Goal: Transaction & Acquisition: Purchase product/service

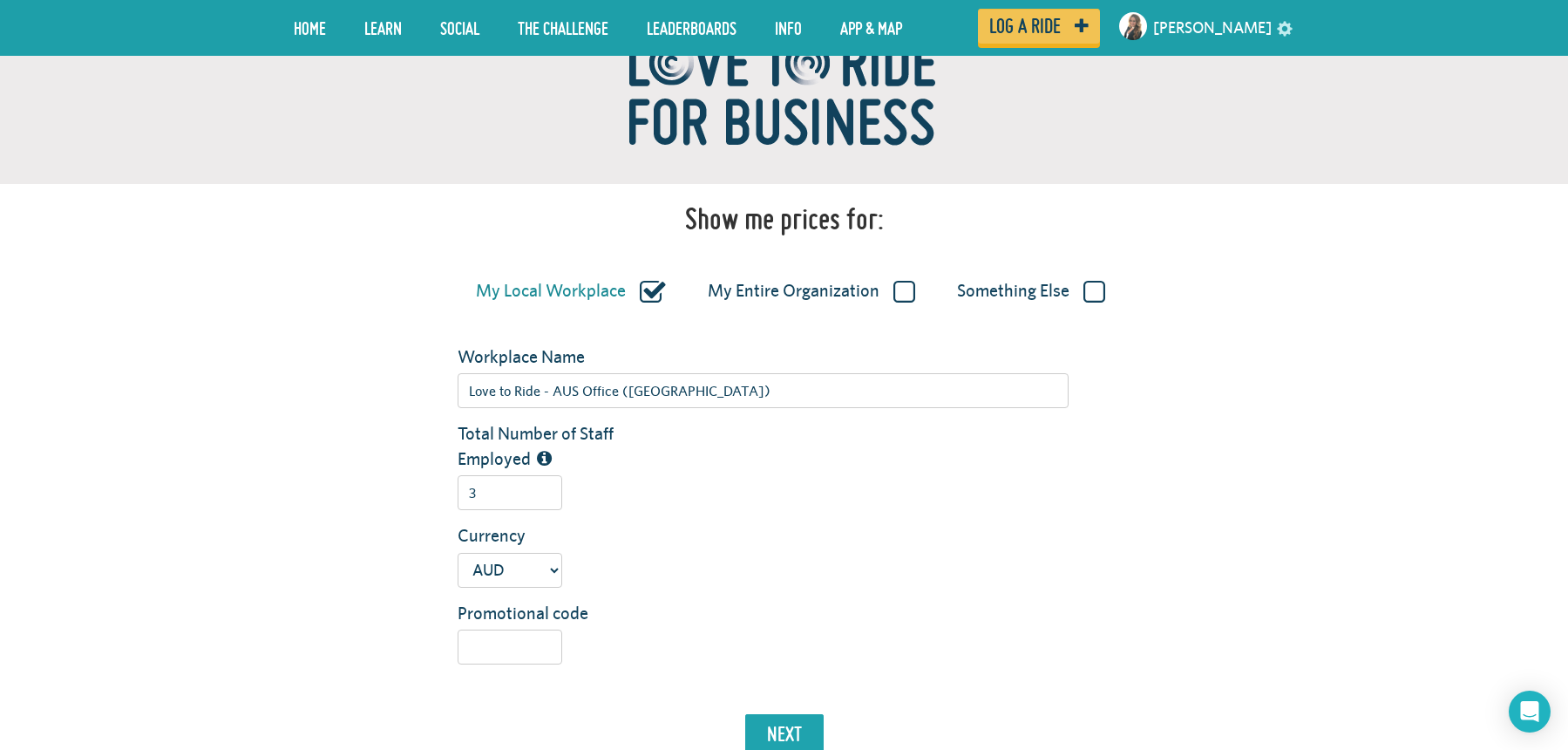
scroll to position [191, 0]
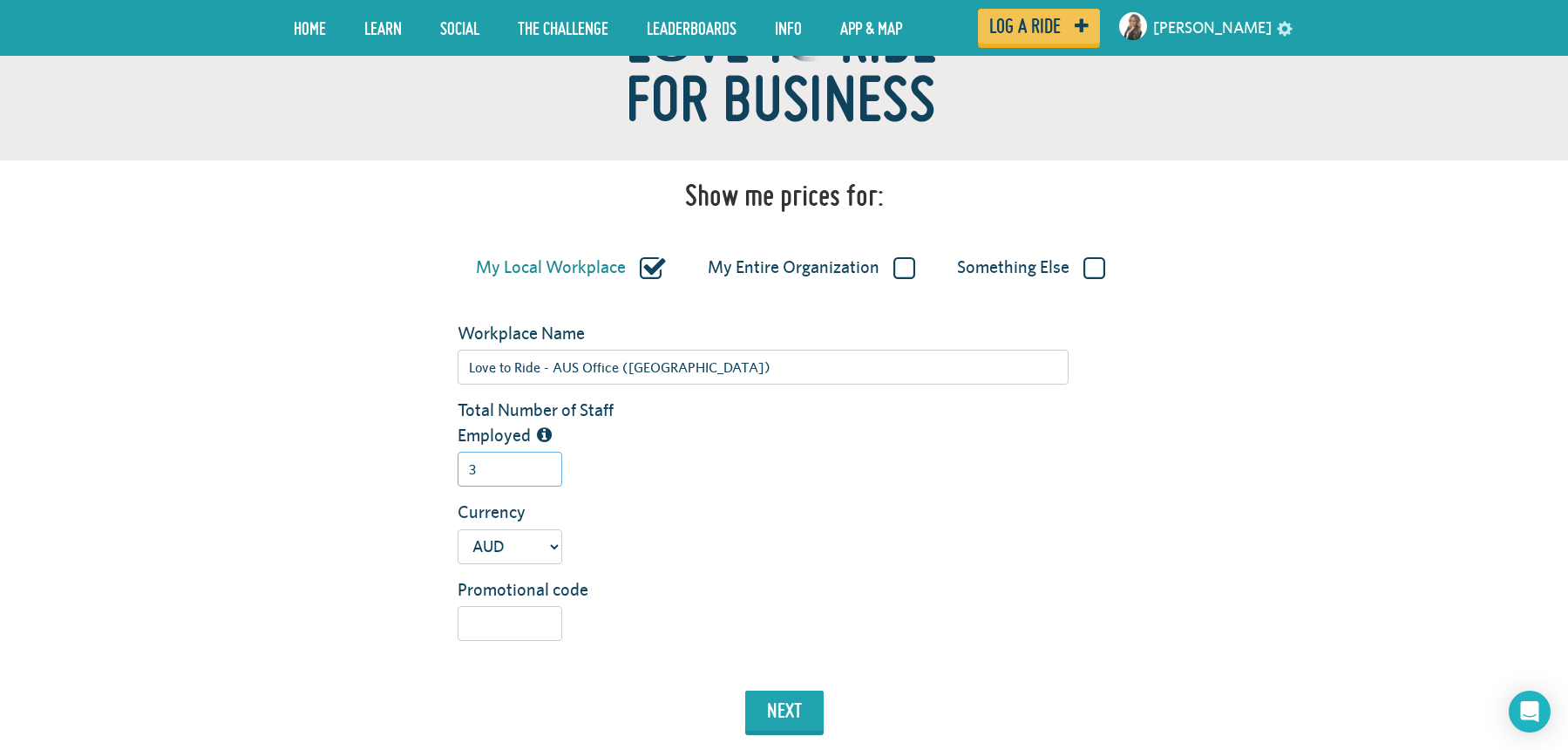
drag, startPoint x: 499, startPoint y: 473, endPoint x: 453, endPoint y: 469, distance: 46.2
click at [454, 469] on div "3" at bounding box center [763, 469] width 637 height 35
click at [745, 691] on button "next" at bounding box center [784, 710] width 79 height 40
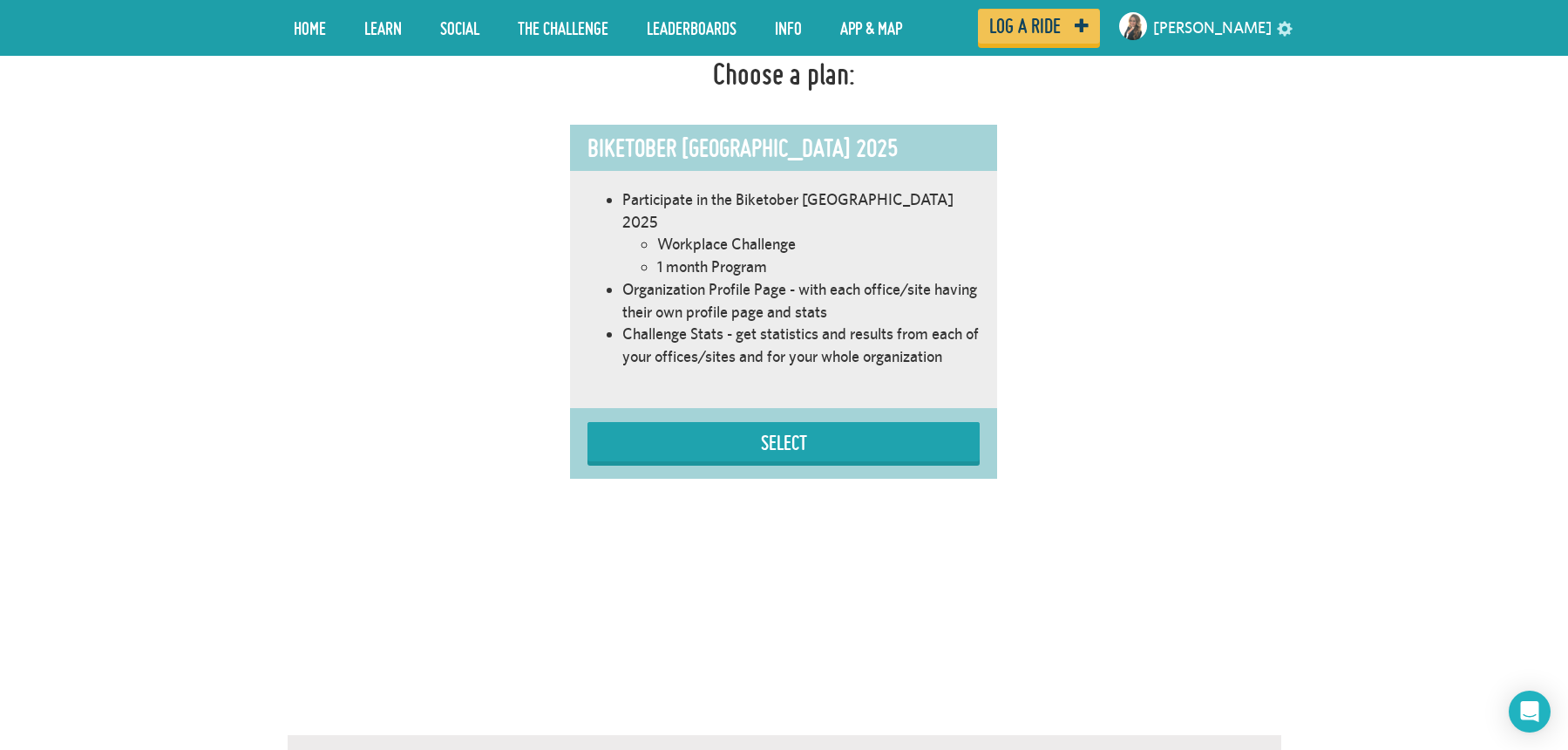
scroll to position [985, 0]
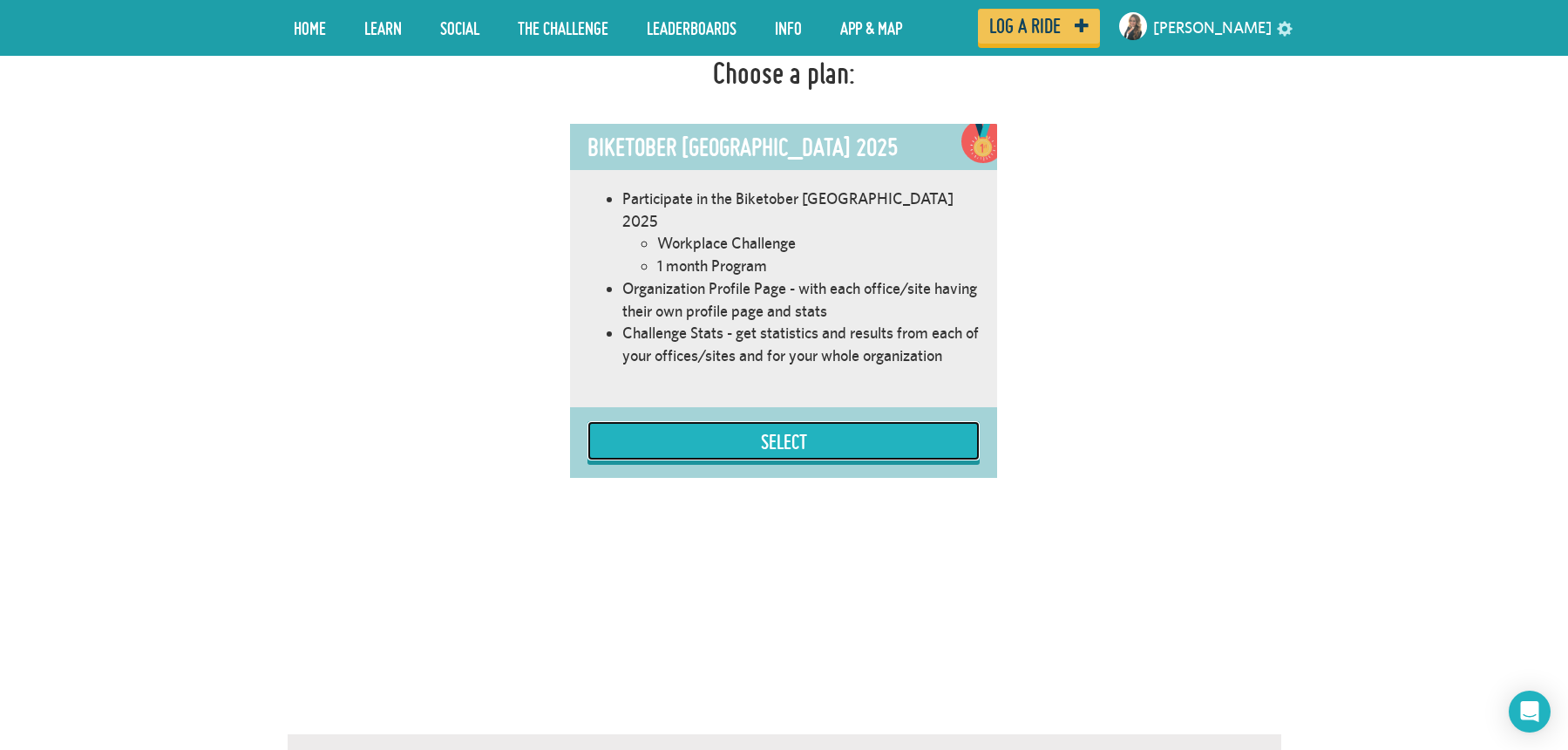
click at [839, 427] on button "Select" at bounding box center [784, 440] width 392 height 39
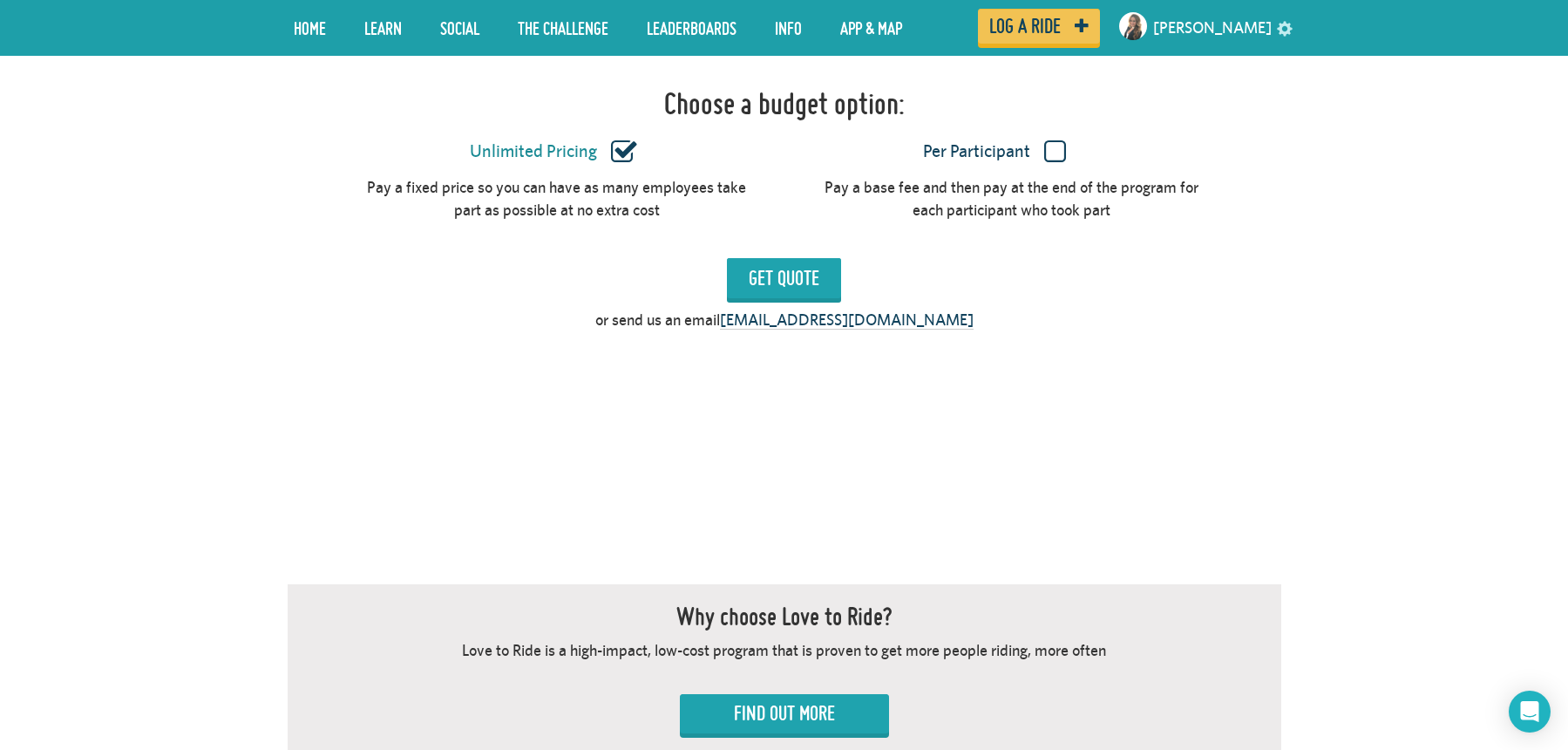
scroll to position [1505, 0]
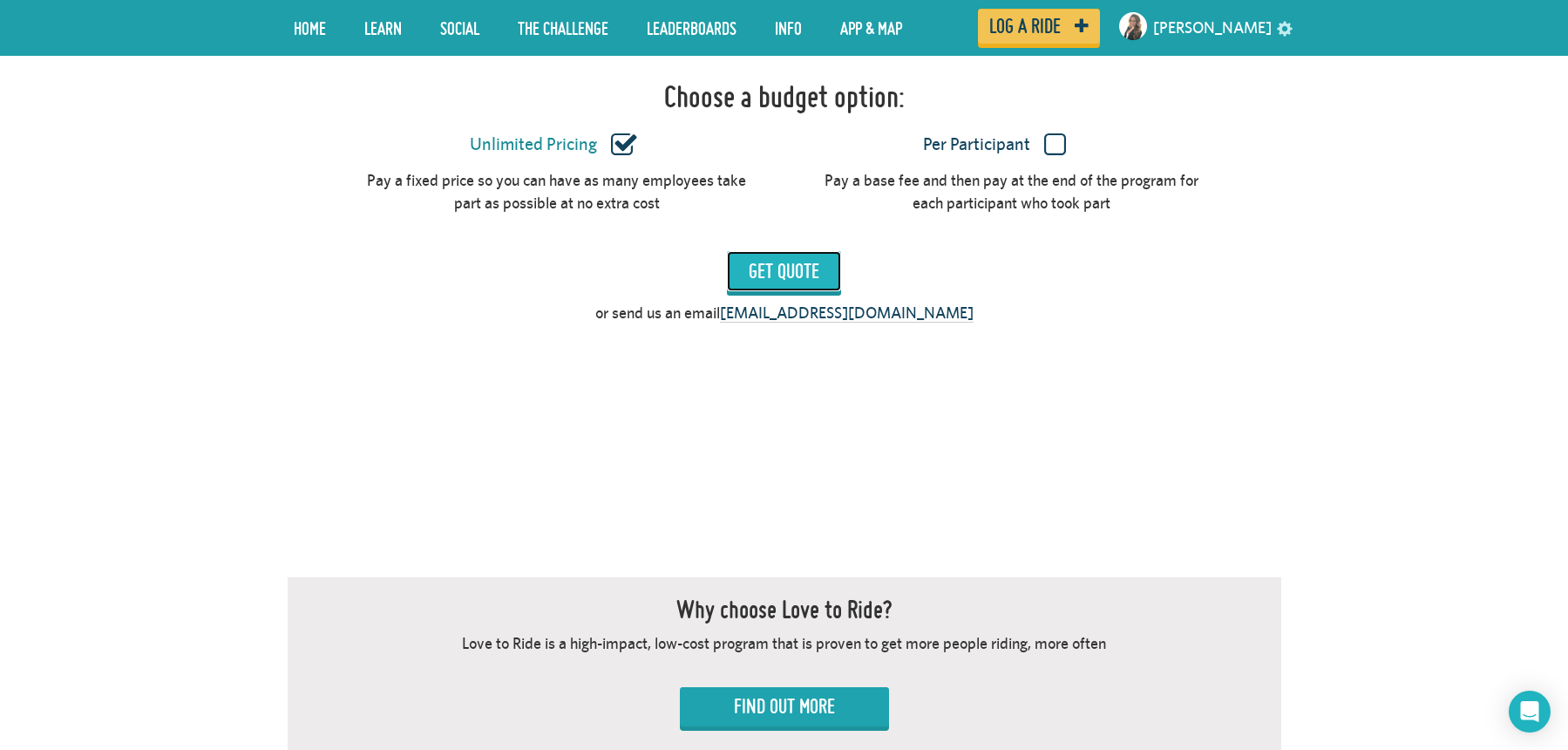
click at [812, 252] on input "Get Quote" at bounding box center [784, 271] width 115 height 40
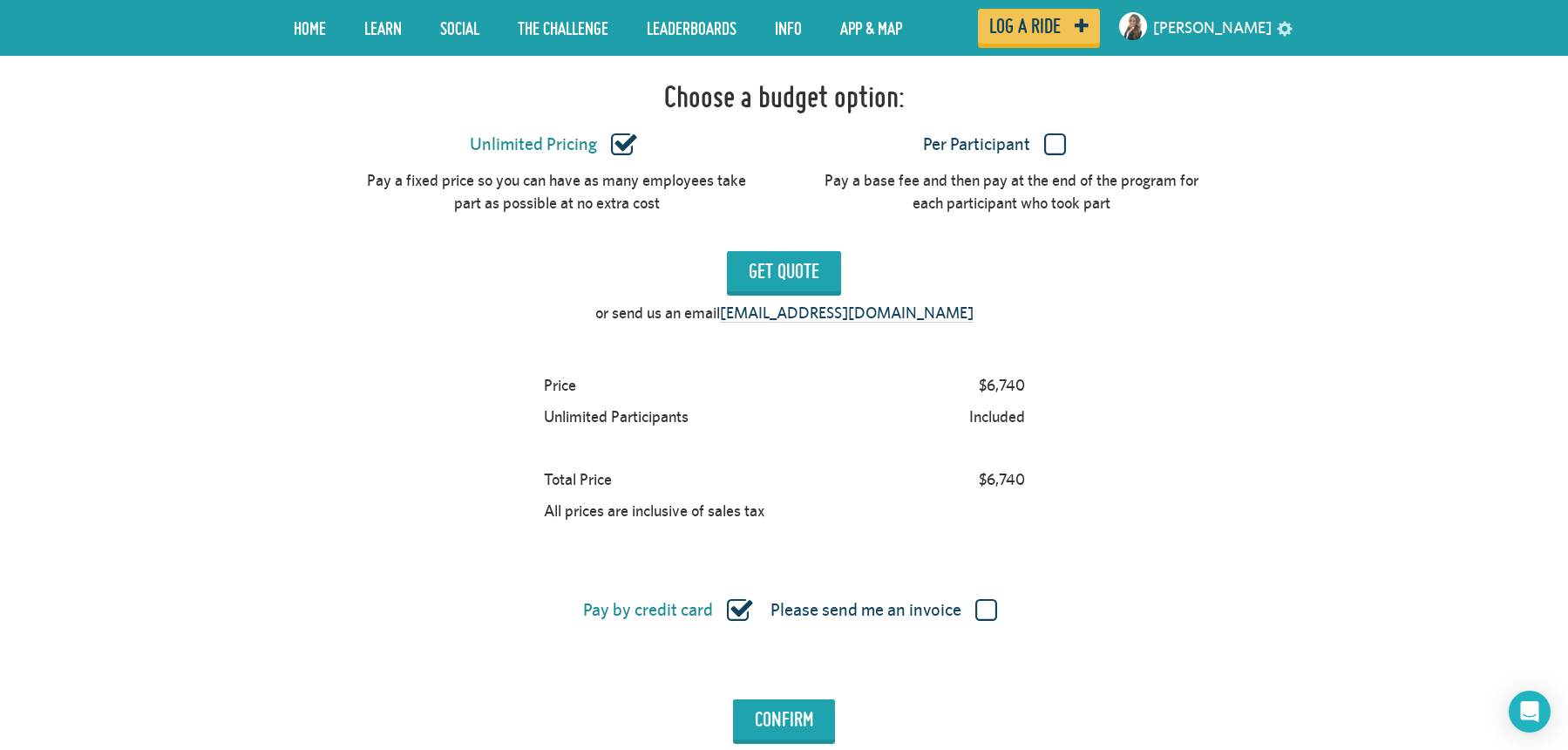
click at [1050, 133] on label "Per Participant" at bounding box center [996, 144] width 392 height 23
click at [0, 0] on input "Per Participant" at bounding box center [0, 0] width 0 height 0
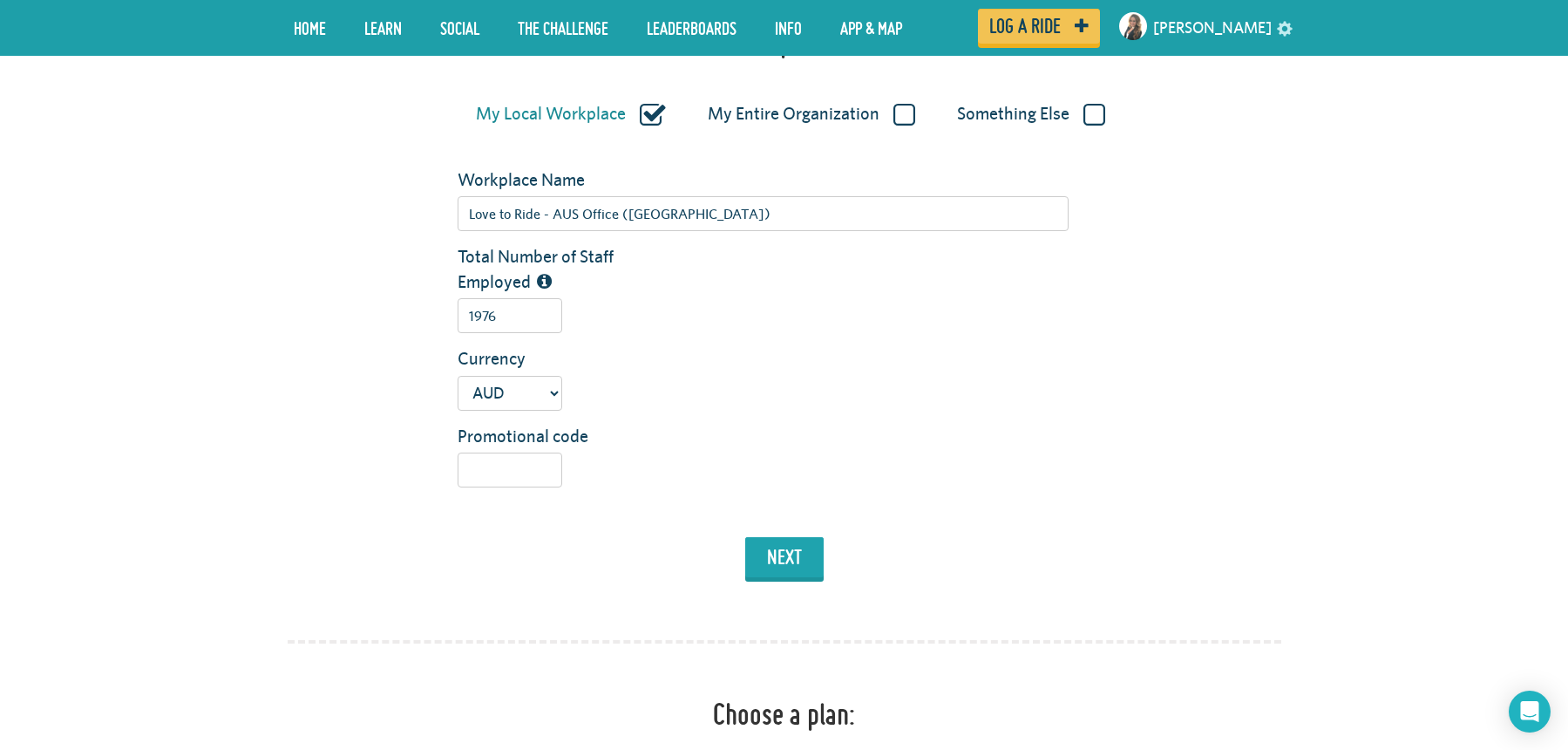
scroll to position [356, 0]
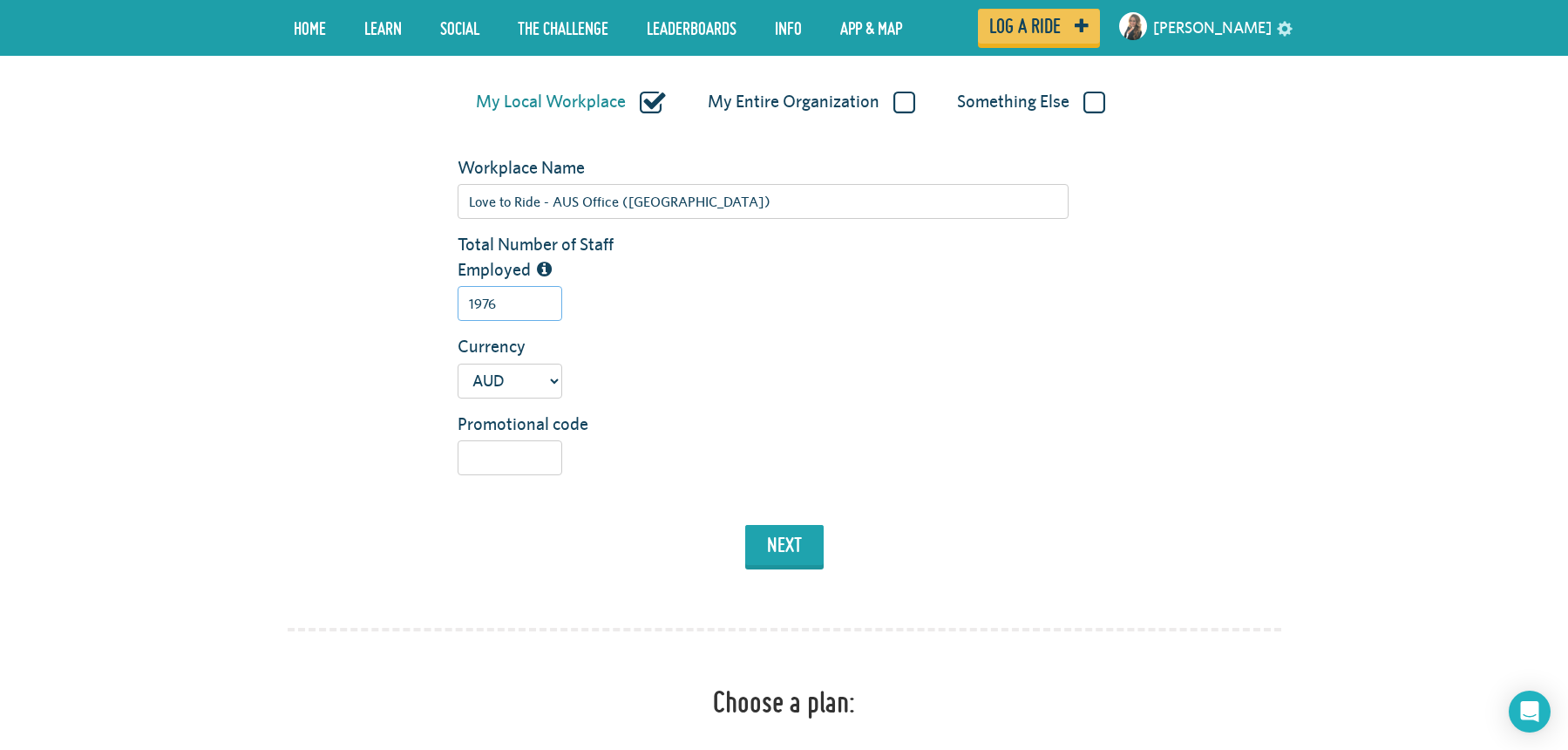
click at [510, 309] on input "1976" at bounding box center [509, 303] width 104 height 35
type input "1900"
click at [787, 534] on button "next" at bounding box center [784, 545] width 79 height 40
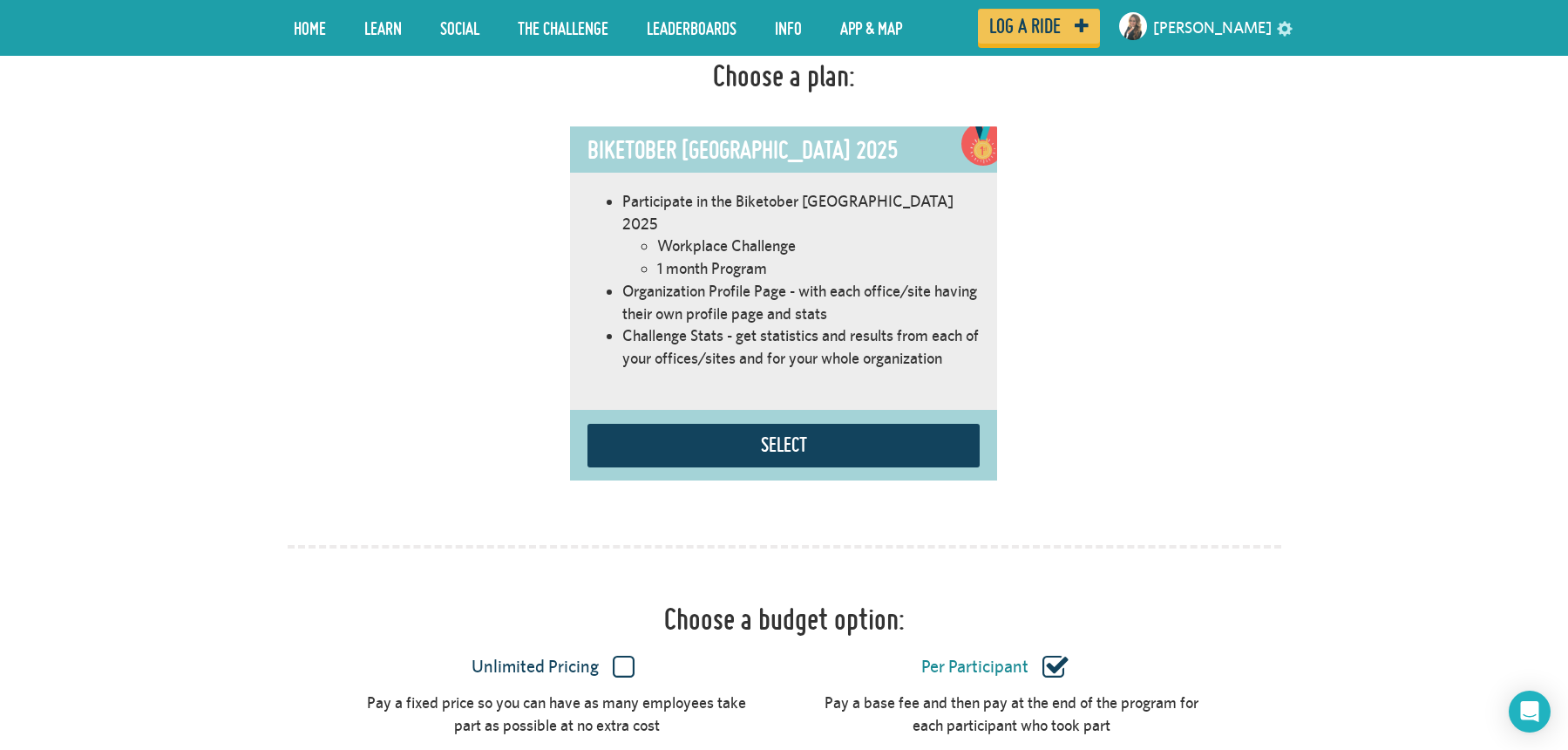
scroll to position [985, 0]
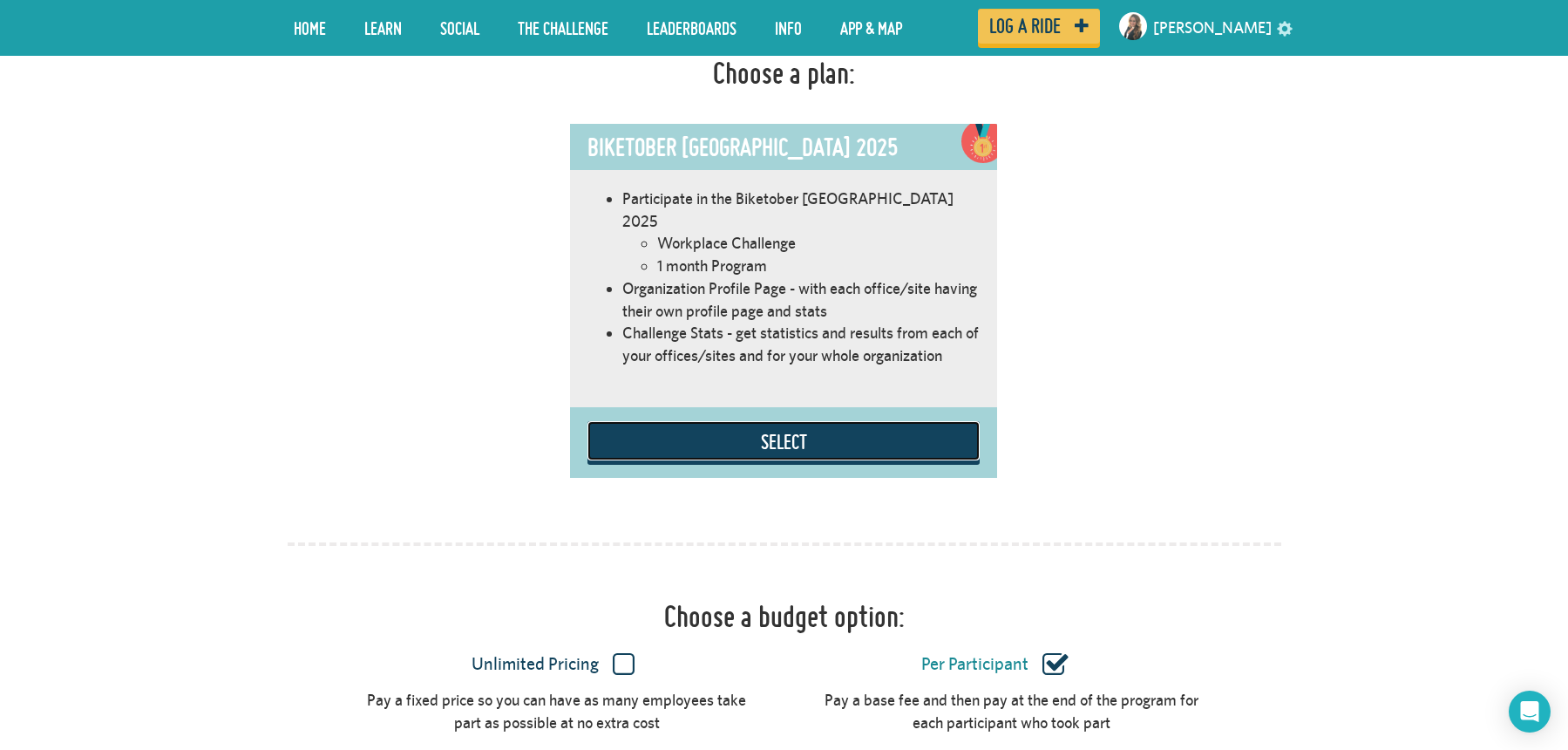
click at [750, 421] on button "Select" at bounding box center [784, 440] width 392 height 39
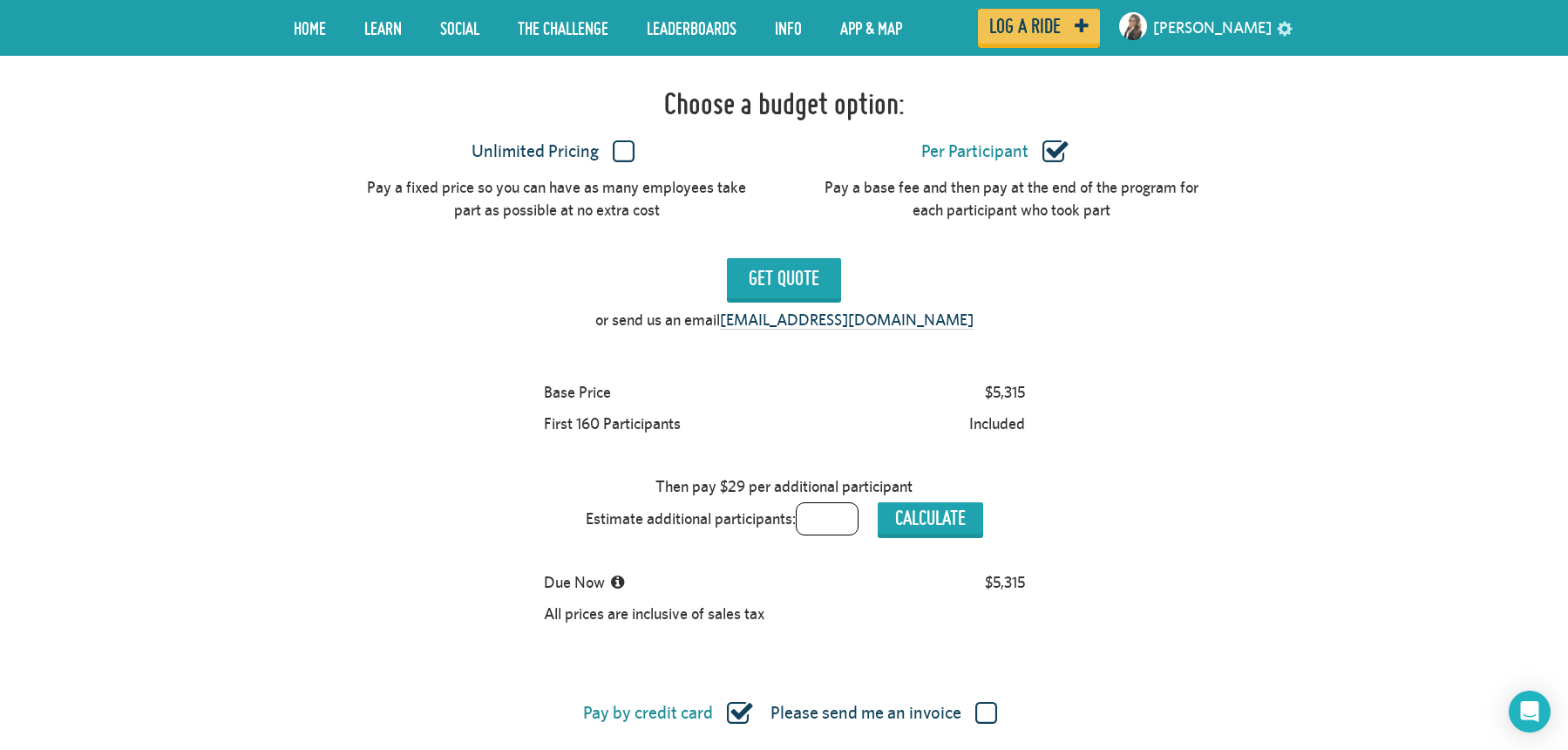
scroll to position [1505, 0]
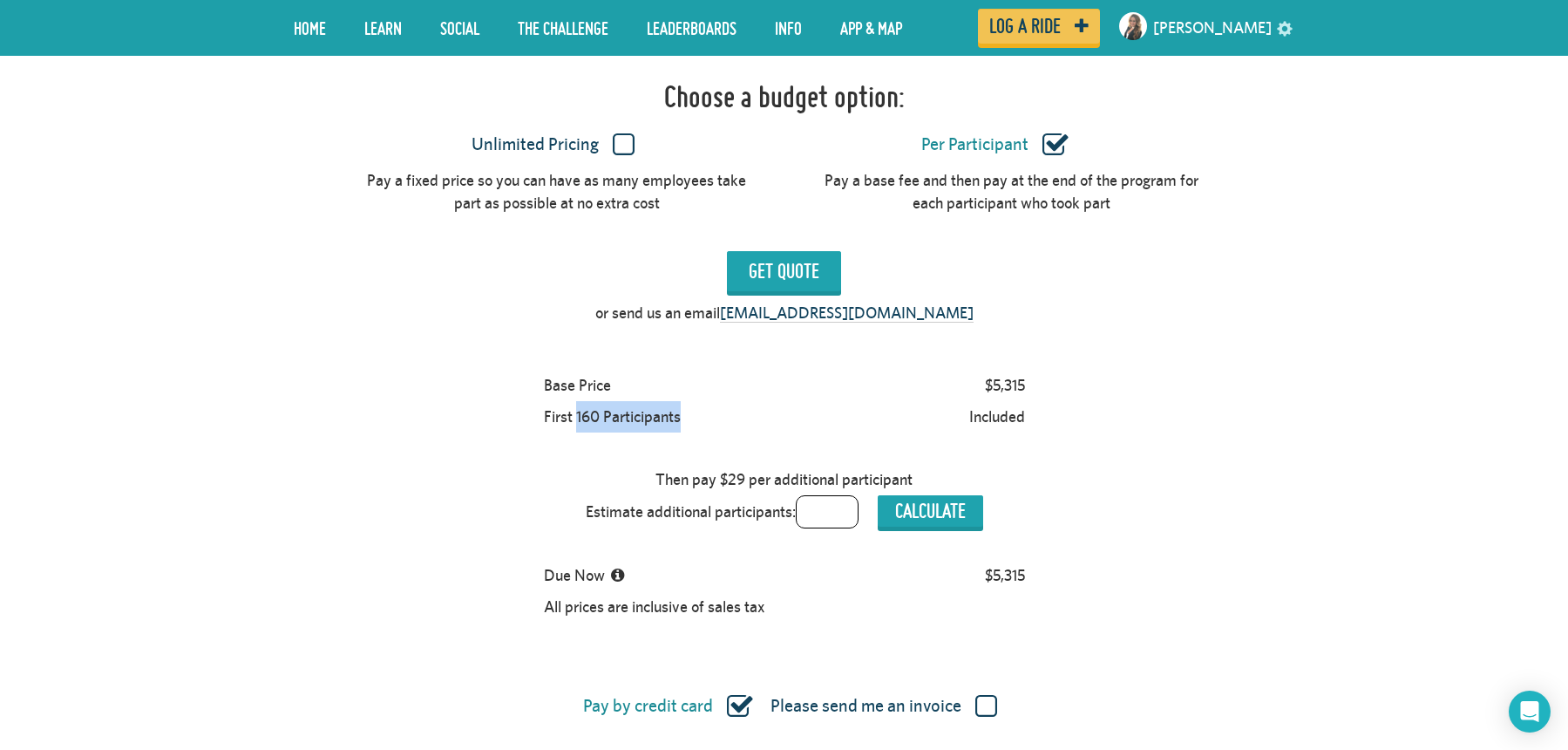
drag, startPoint x: 576, startPoint y: 396, endPoint x: 717, endPoint y: 401, distance: 141.1
click at [717, 401] on div "First 160 Participants Included" at bounding box center [784, 417] width 496 height 31
click at [718, 401] on div at bounding box center [825, 417] width 273 height 31
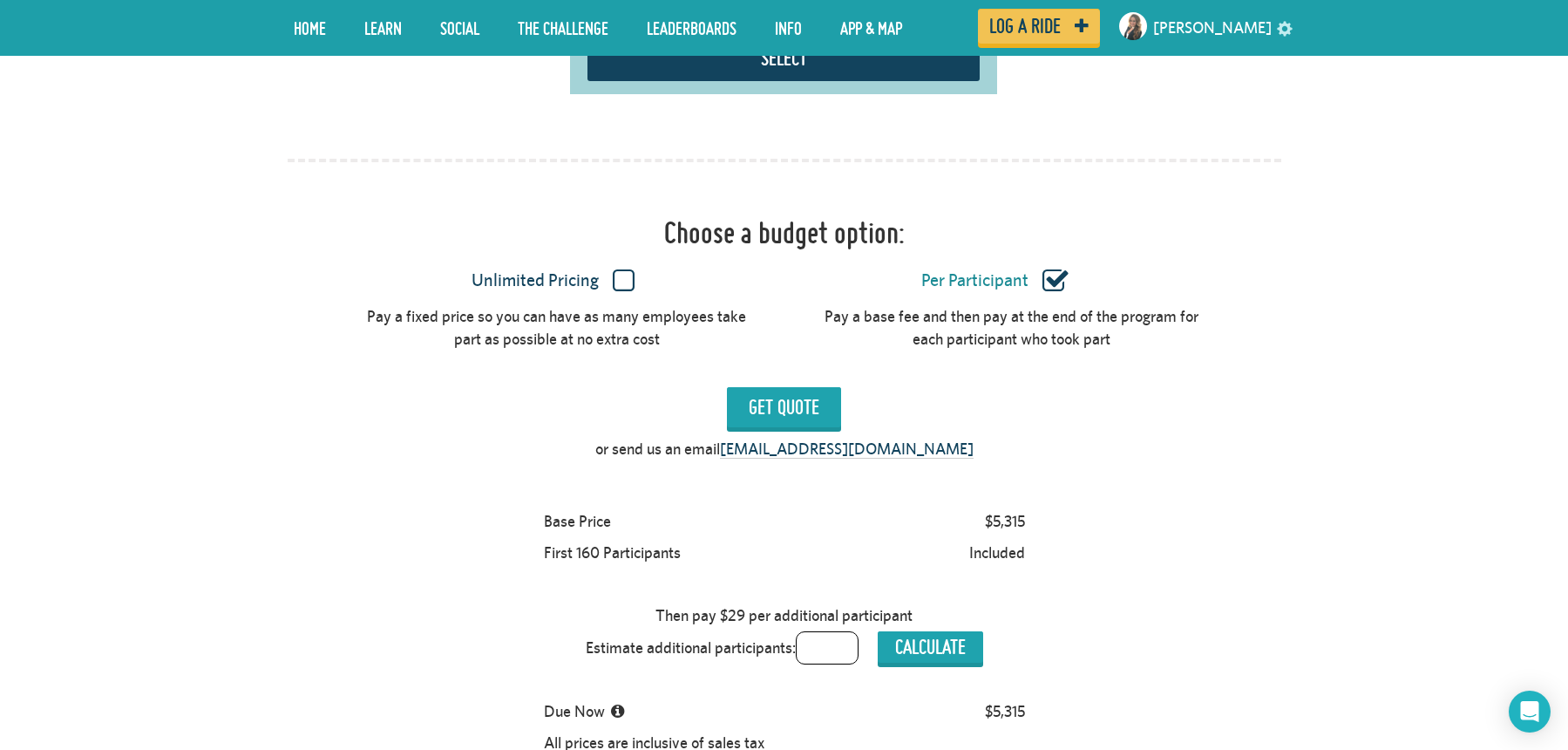
scroll to position [1368, 0]
click at [631, 270] on label "Unlimited Pricing" at bounding box center [554, 281] width 392 height 23
click at [0, 0] on input "Unlimited Pricing" at bounding box center [0, 0] width 0 height 0
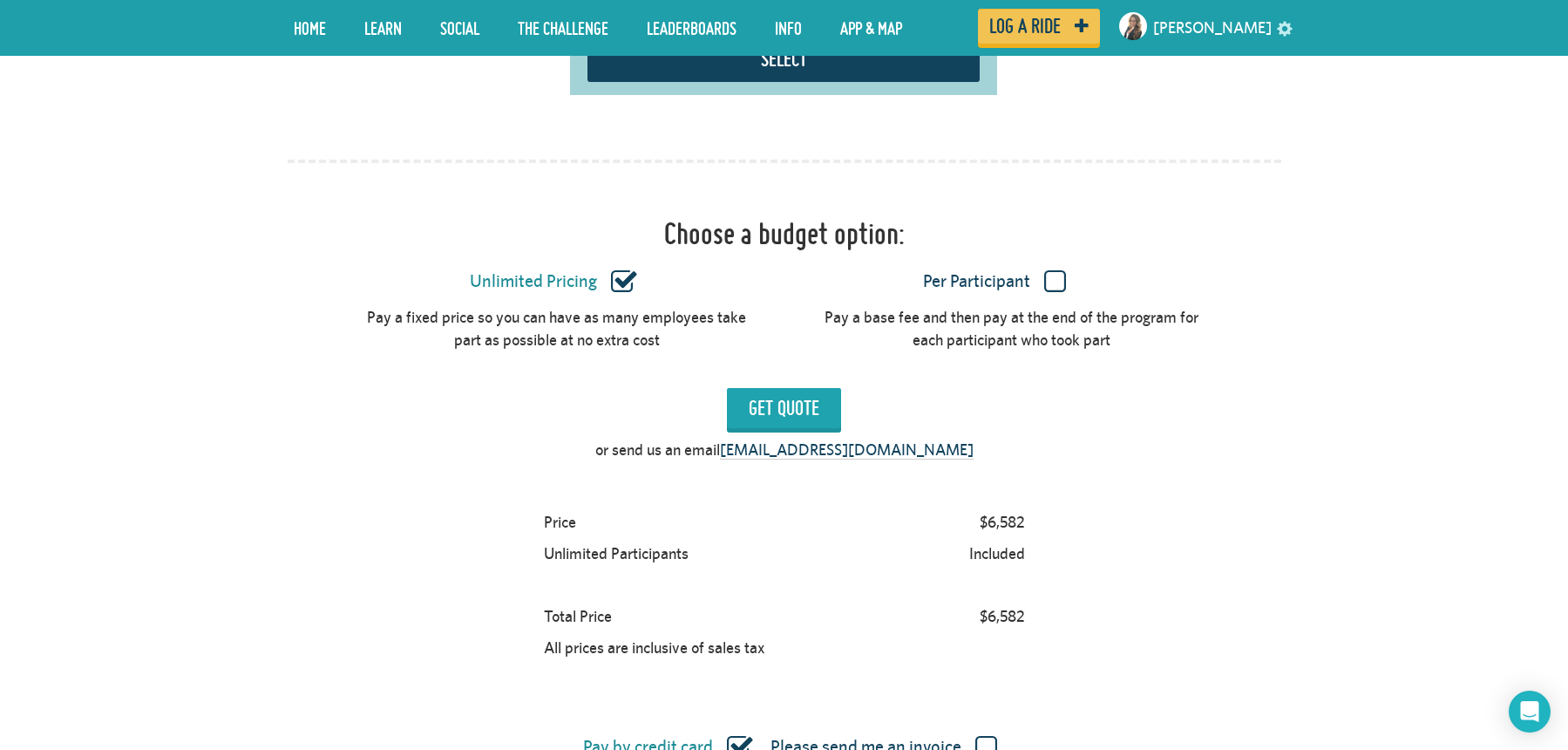
click at [982, 206] on div "Choose a budget option:" at bounding box center [784, 229] width 1020 height 61
click at [1053, 270] on label "Per Participant" at bounding box center [996, 281] width 392 height 23
click at [0, 0] on input "Per Participant" at bounding box center [0, 0] width 0 height 0
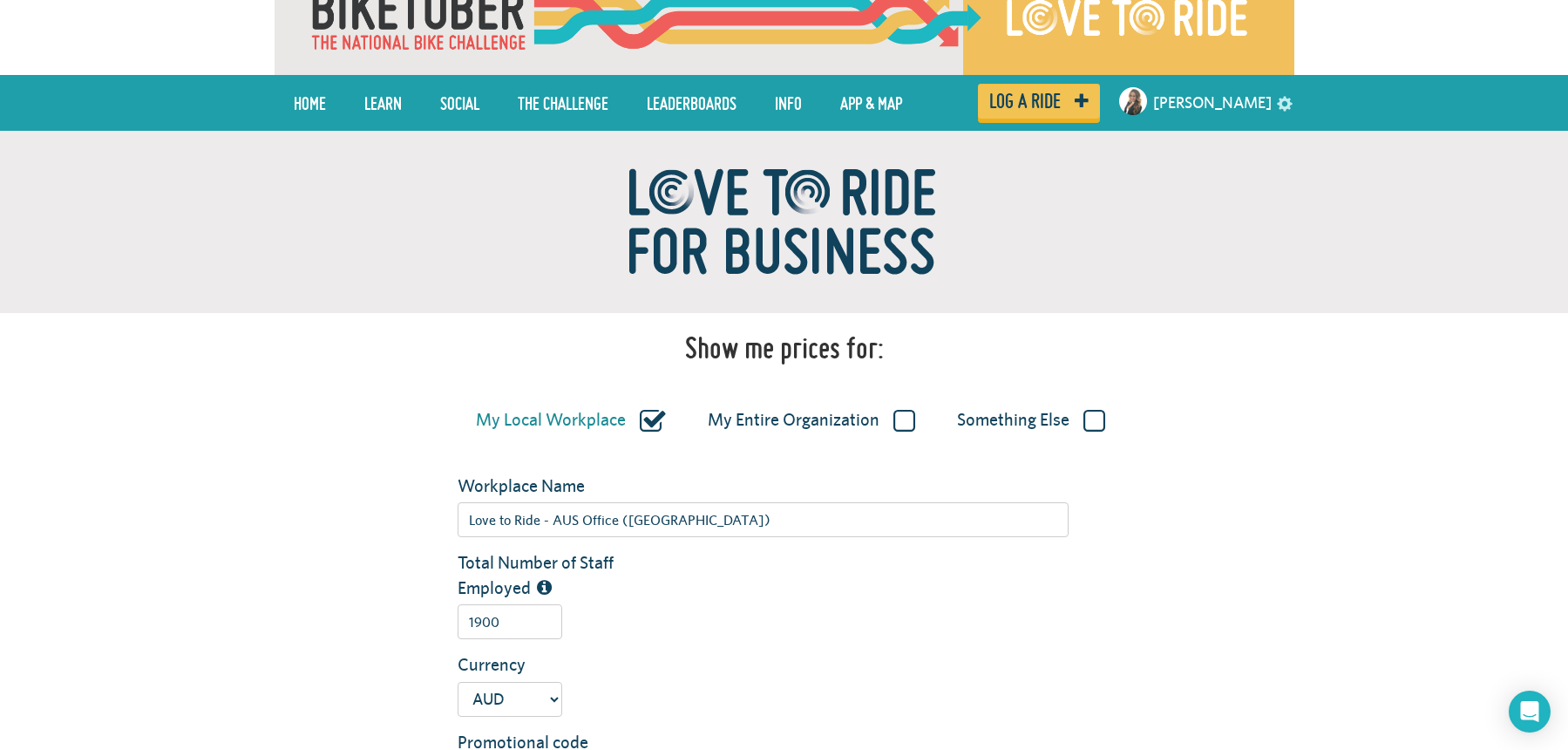
scroll to position [0, 0]
